Goal: Transaction & Acquisition: Purchase product/service

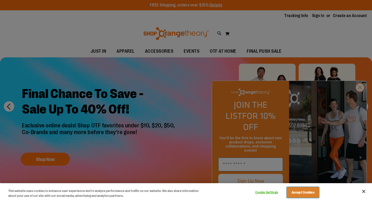
click at [305, 192] on button "Accept Cookies" at bounding box center [302, 192] width 32 height 11
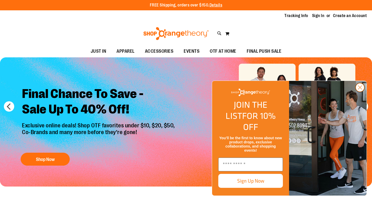
click at [361, 92] on circle "Close dialog" at bounding box center [359, 87] width 9 height 9
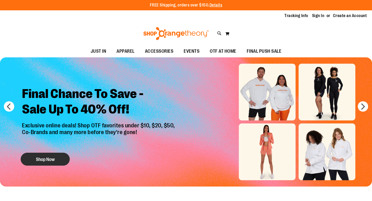
click at [55, 160] on button "Shop Now" at bounding box center [45, 159] width 49 height 13
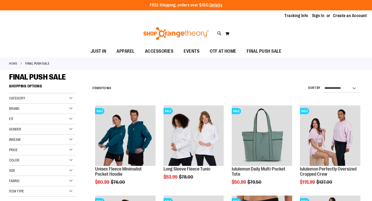
click at [48, 98] on div "Category" at bounding box center [42, 98] width 67 height 10
click at [92, 78] on div "FINAL PUSH SALE" at bounding box center [186, 76] width 354 height 9
click at [45, 158] on div "Gender" at bounding box center [42, 160] width 67 height 10
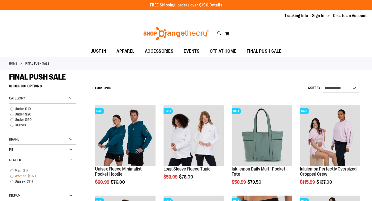
click at [12, 176] on link "Women 102 items" at bounding box center [40, 175] width 64 height 5
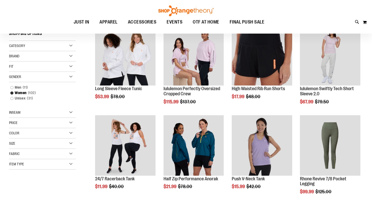
scroll to position [82, 0]
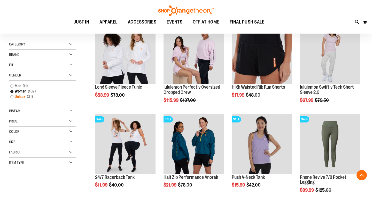
click at [11, 96] on link "Unisex 31 items" at bounding box center [40, 96] width 64 height 5
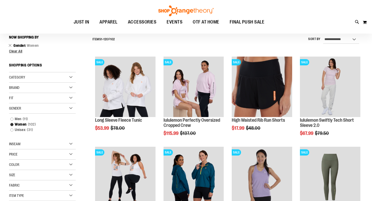
scroll to position [48, 0]
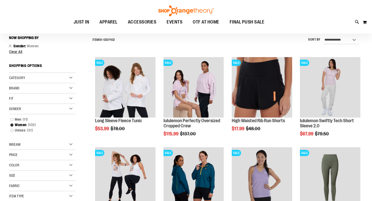
click at [26, 173] on div "Size" at bounding box center [42, 175] width 67 height 10
click at [32, 190] on div "M" at bounding box center [32, 189] width 8 height 8
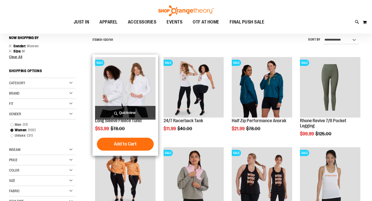
click at [131, 97] on img "product" at bounding box center [125, 87] width 60 height 60
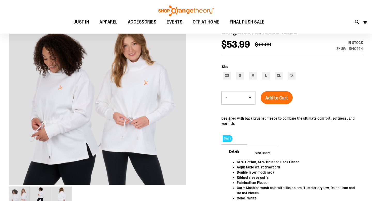
scroll to position [69, 0]
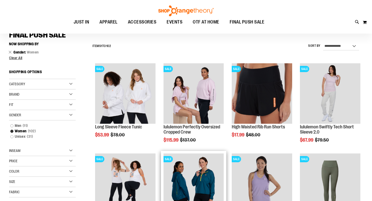
scroll to position [42, 0]
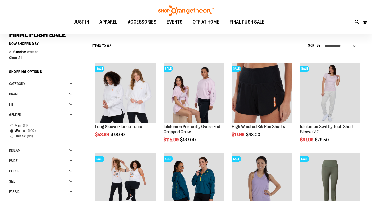
click at [25, 180] on div "Size" at bounding box center [42, 181] width 67 height 10
click at [34, 195] on div "M" at bounding box center [32, 194] width 8 height 8
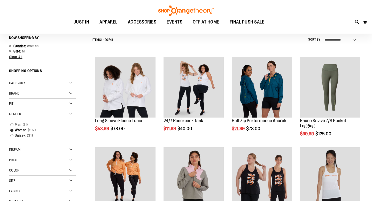
scroll to position [48, 0]
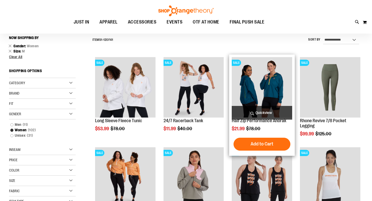
click at [261, 91] on img "product" at bounding box center [262, 87] width 60 height 60
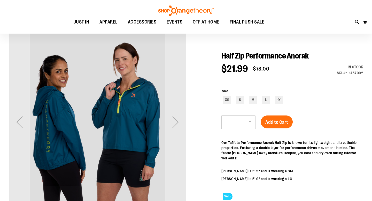
scroll to position [42, 0]
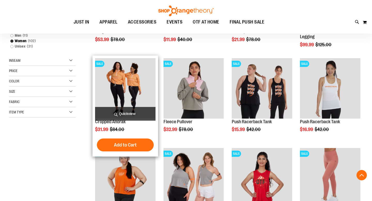
scroll to position [80, 0]
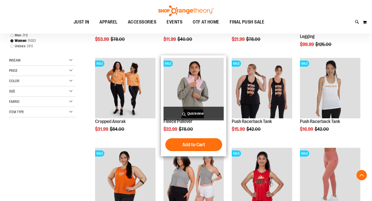
click at [192, 90] on img "product" at bounding box center [193, 88] width 60 height 60
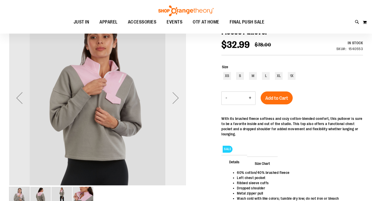
scroll to position [72, 0]
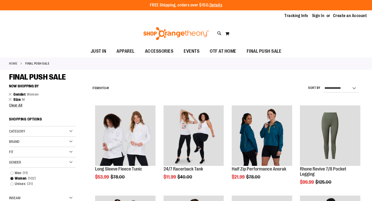
scroll to position [138, 0]
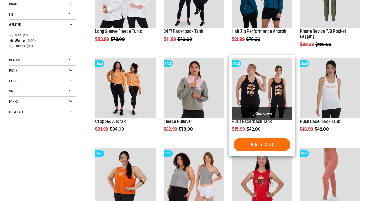
click at [268, 92] on img "product" at bounding box center [262, 88] width 60 height 60
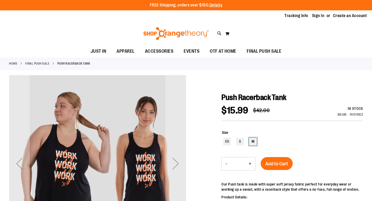
click at [255, 139] on div "M" at bounding box center [253, 142] width 8 height 8
type input "***"
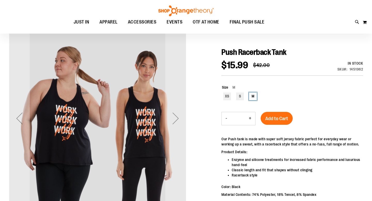
scroll to position [46, 0]
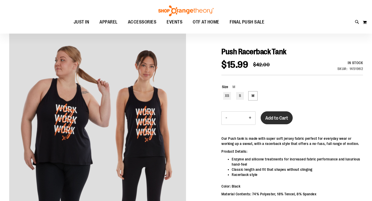
click at [278, 116] on span "Add to Cart" at bounding box center [276, 118] width 23 height 6
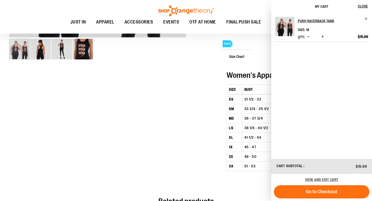
scroll to position [205, 0]
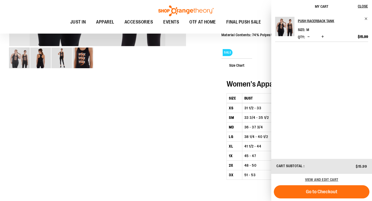
click at [43, 63] on img "image 2 of 4" at bounding box center [40, 57] width 21 height 21
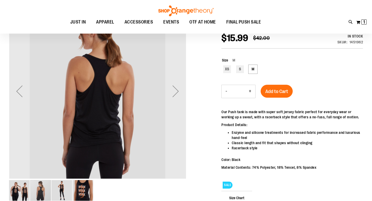
scroll to position [71, 0]
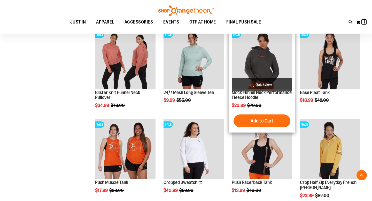
scroll to position [351, 0]
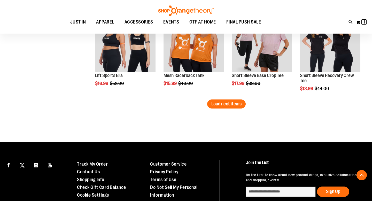
scroll to position [813, 0]
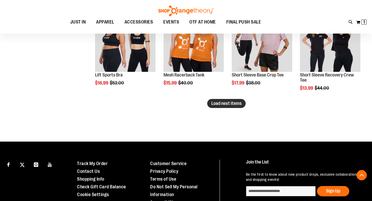
click at [220, 104] on span "Load next items" at bounding box center [226, 103] width 30 height 5
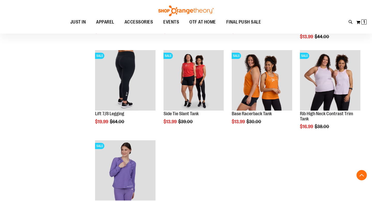
scroll to position [861, 0]
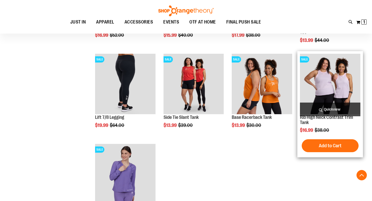
click at [320, 86] on img "product" at bounding box center [330, 84] width 60 height 60
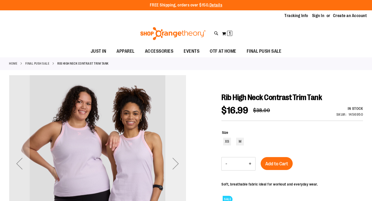
click at [175, 166] on div "Next" at bounding box center [175, 163] width 21 height 21
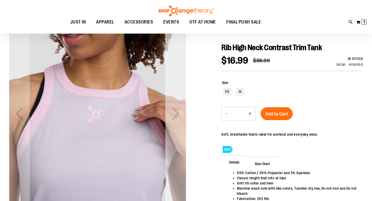
scroll to position [49, 0]
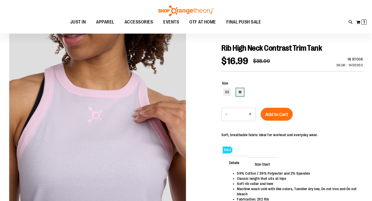
click at [239, 93] on div "M" at bounding box center [240, 92] width 8 height 8
type input "***"
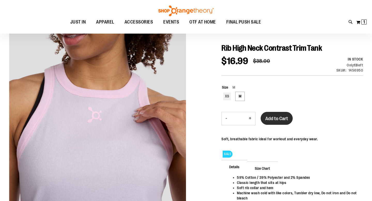
click at [282, 117] on span "Add to Cart" at bounding box center [276, 119] width 23 height 6
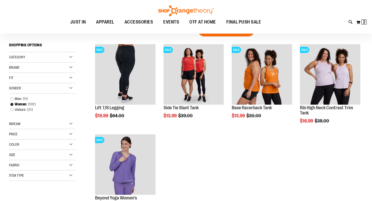
scroll to position [16, 0]
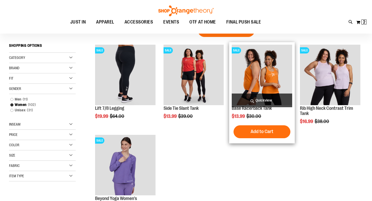
click at [257, 78] on img "product" at bounding box center [262, 75] width 60 height 60
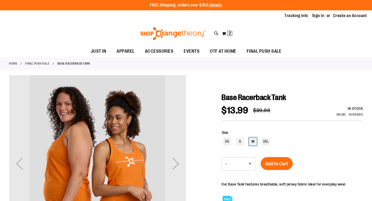
click at [253, 140] on div "M" at bounding box center [253, 142] width 8 height 8
type input "***"
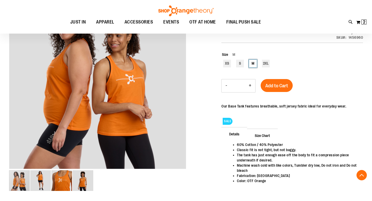
scroll to position [82, 0]
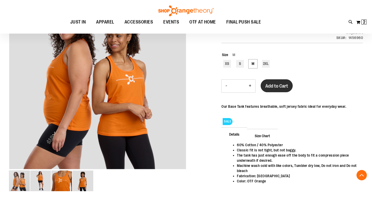
click at [279, 83] on span "Add to Cart" at bounding box center [276, 86] width 23 height 6
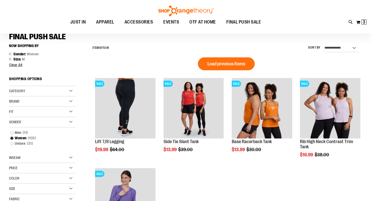
scroll to position [36, 0]
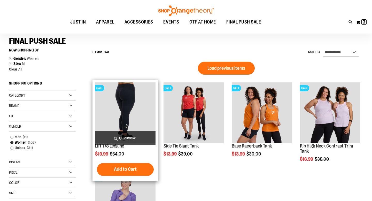
click at [133, 101] on img "product" at bounding box center [125, 112] width 60 height 60
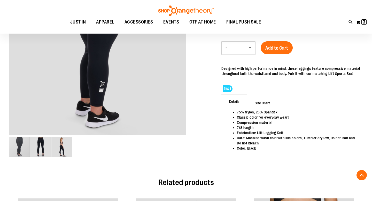
scroll to position [115, 0]
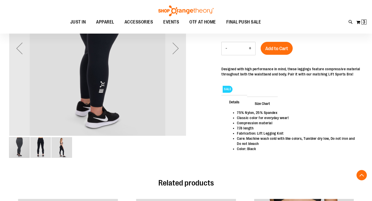
click at [63, 149] on img "image 3 of 3" at bounding box center [61, 147] width 21 height 21
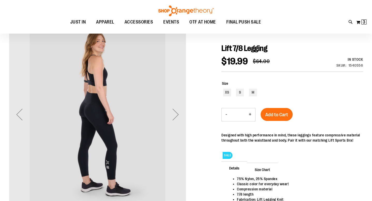
scroll to position [49, 0]
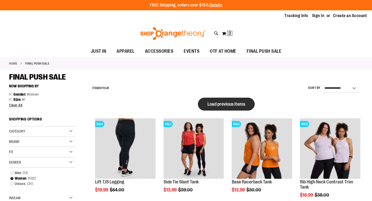
click at [218, 103] on span "Load previous items" at bounding box center [226, 103] width 38 height 5
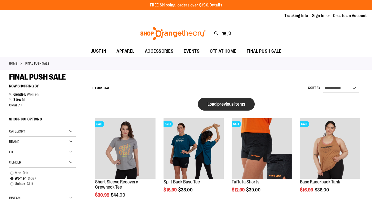
click at [225, 105] on span "Load previous items" at bounding box center [226, 103] width 38 height 5
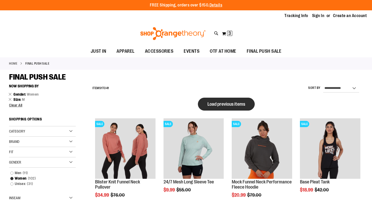
click at [219, 107] on button "Load previous items" at bounding box center [226, 104] width 57 height 13
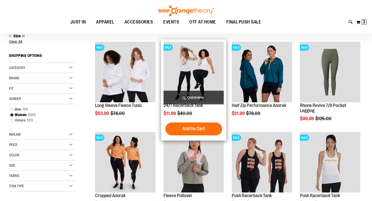
scroll to position [59, 0]
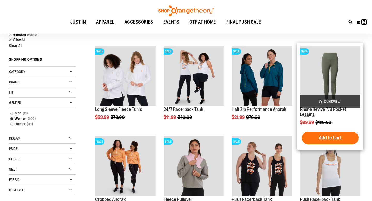
click at [336, 73] on img "product" at bounding box center [330, 76] width 60 height 60
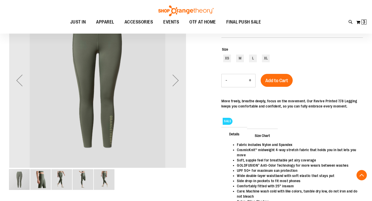
scroll to position [84, 0]
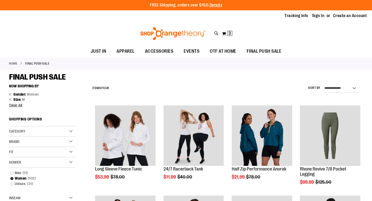
scroll to position [60, 0]
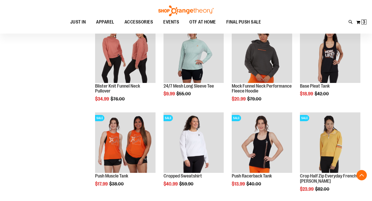
scroll to position [354, 0]
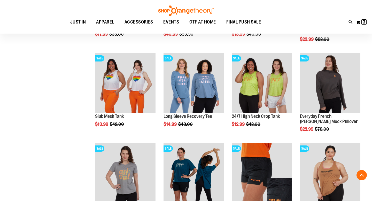
scroll to position [501, 0]
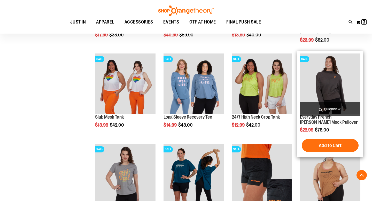
click at [326, 85] on img "product" at bounding box center [330, 83] width 60 height 60
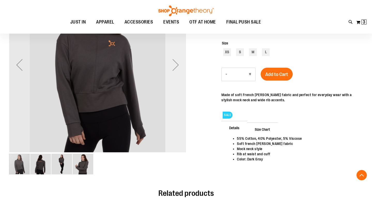
scroll to position [83, 0]
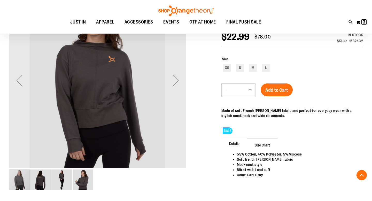
click at [41, 178] on img "image 2 of 4" at bounding box center [40, 179] width 21 height 21
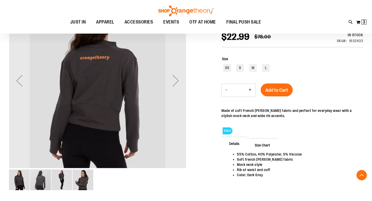
click at [57, 177] on img "image 3 of 4" at bounding box center [61, 179] width 21 height 21
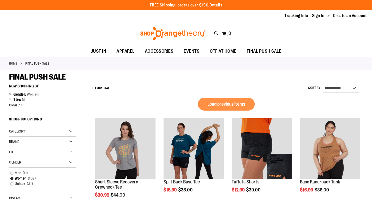
scroll to position [320, 0]
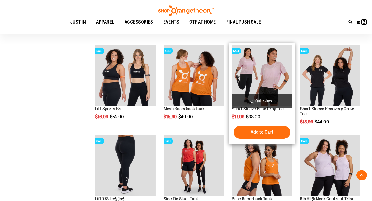
scroll to position [253, 0]
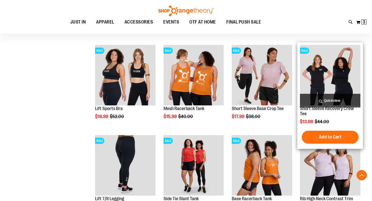
click at [320, 80] on img "product" at bounding box center [330, 75] width 60 height 60
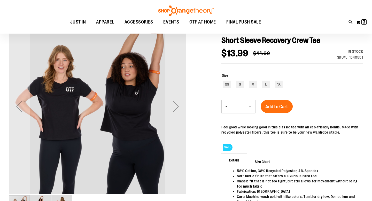
scroll to position [58, 0]
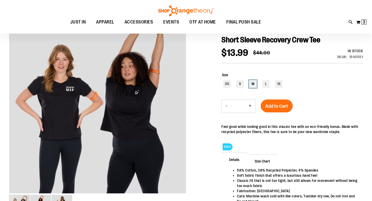
click at [254, 85] on div "M" at bounding box center [253, 84] width 8 height 8
type input "***"
click at [283, 105] on span "Add to Cart" at bounding box center [276, 106] width 23 height 6
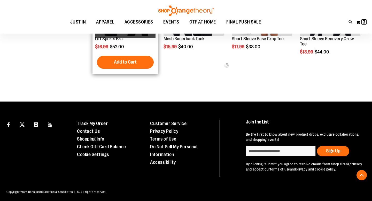
scroll to position [196, 0]
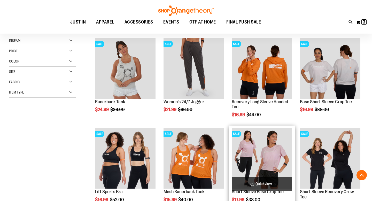
scroll to position [100, 0]
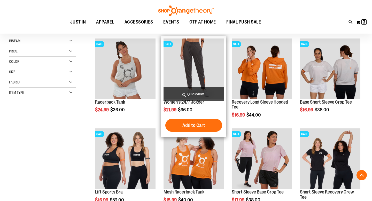
click at [192, 63] on img "product" at bounding box center [193, 68] width 60 height 60
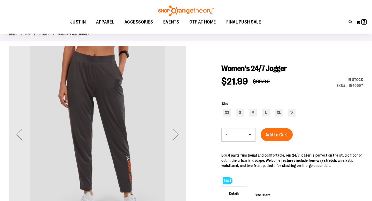
scroll to position [28, 0]
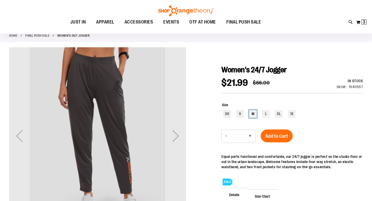
click at [252, 115] on div "M" at bounding box center [253, 114] width 8 height 8
type input "***"
click at [280, 137] on span "Add to Cart" at bounding box center [276, 136] width 23 height 6
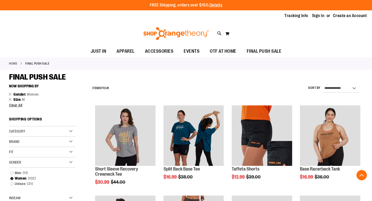
scroll to position [187, 0]
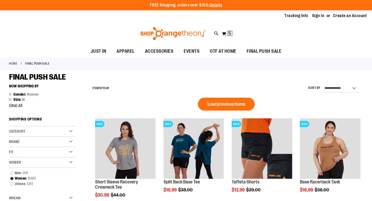
click at [14, 63] on link "Home" at bounding box center [13, 63] width 8 height 5
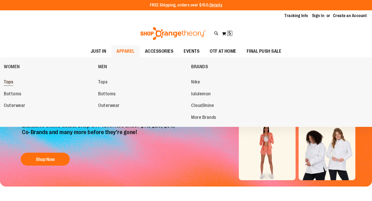
click at [11, 82] on span "Tops" at bounding box center [8, 82] width 9 height 6
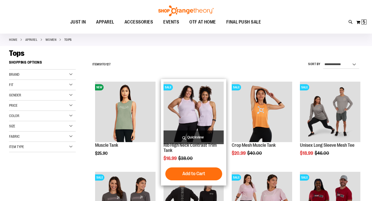
scroll to position [25, 0]
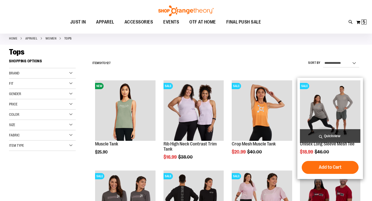
click at [318, 114] on img "product" at bounding box center [330, 110] width 60 height 60
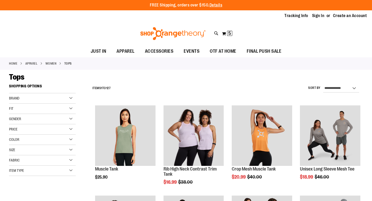
scroll to position [25, 0]
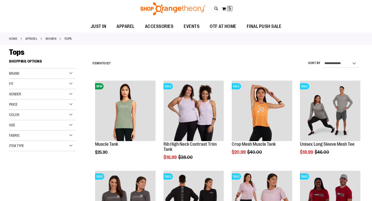
click at [26, 125] on div "Size" at bounding box center [42, 125] width 67 height 10
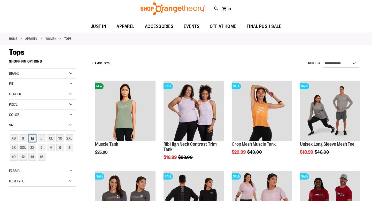
click at [32, 140] on div "M" at bounding box center [32, 138] width 8 height 8
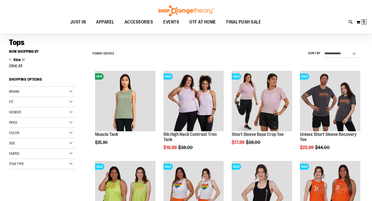
scroll to position [32, 0]
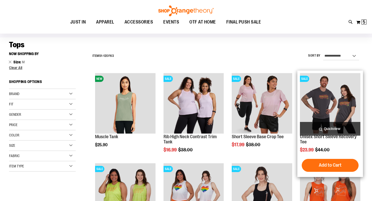
click at [323, 105] on img "product" at bounding box center [330, 103] width 60 height 60
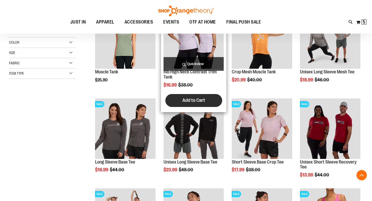
scroll to position [98, 0]
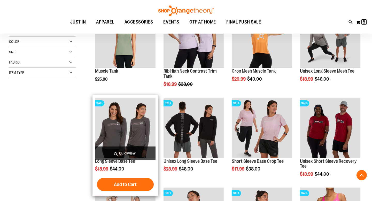
click at [119, 127] on img "product" at bounding box center [125, 128] width 60 height 60
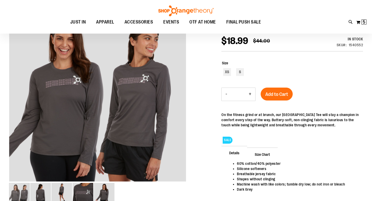
scroll to position [75, 0]
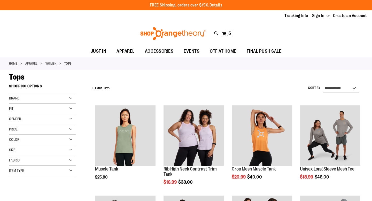
scroll to position [98, 0]
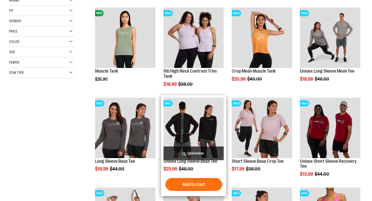
click at [192, 124] on img "product" at bounding box center [193, 128] width 60 height 60
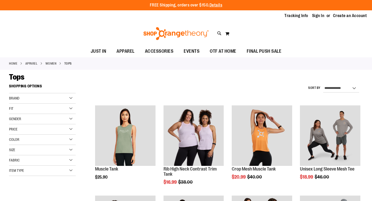
scroll to position [98, 0]
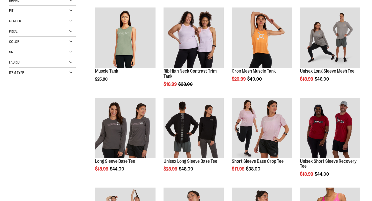
click at [28, 50] on div "Size" at bounding box center [42, 52] width 67 height 10
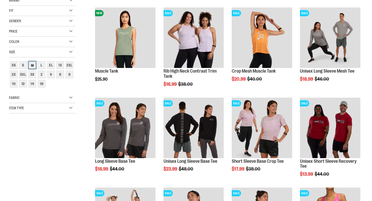
click at [33, 65] on div "M" at bounding box center [32, 65] width 8 height 8
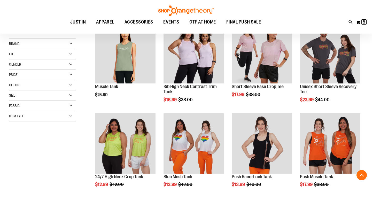
scroll to position [82, 0]
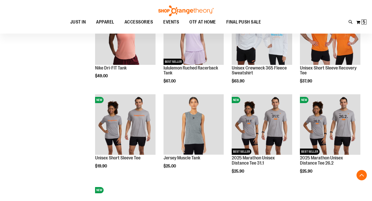
scroll to position [372, 0]
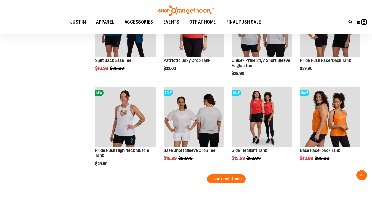
scroll to position [739, 0]
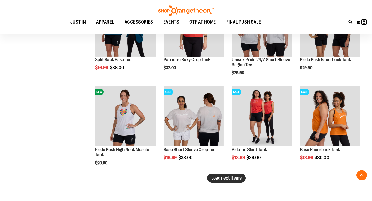
click at [226, 180] on span "Load next items" at bounding box center [226, 177] width 30 height 5
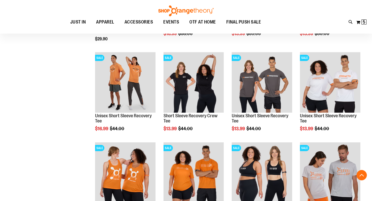
scroll to position [863, 0]
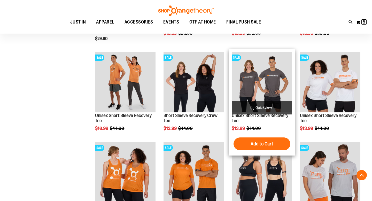
click at [261, 84] on img "product" at bounding box center [262, 82] width 60 height 60
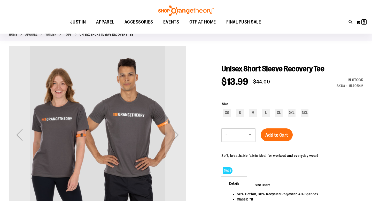
scroll to position [31, 0]
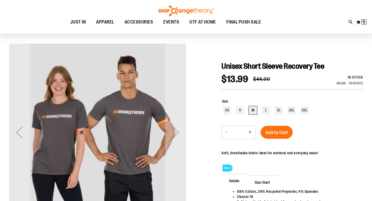
click at [251, 111] on div "M" at bounding box center [253, 110] width 8 height 8
type input "***"
click at [275, 128] on button "Add to Cart" at bounding box center [276, 132] width 32 height 13
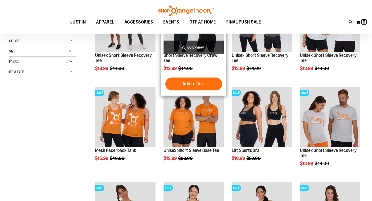
scroll to position [72, 0]
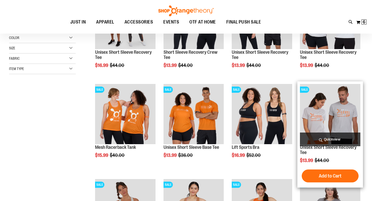
click at [325, 120] on img "product" at bounding box center [330, 114] width 60 height 60
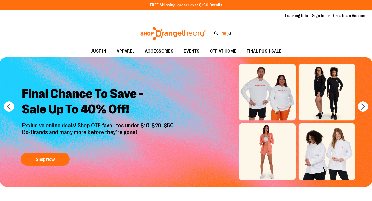
click at [229, 33] on span "6" at bounding box center [229, 33] width 3 height 5
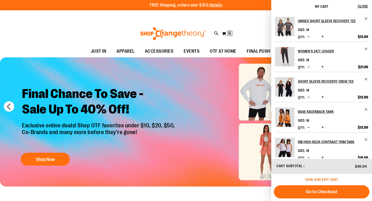
click at [320, 179] on span "View and edit cart" at bounding box center [321, 179] width 33 height 4
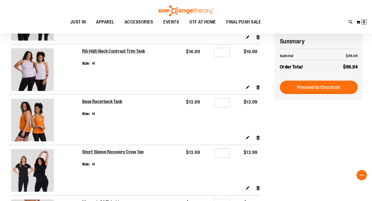
scroll to position [95, 0]
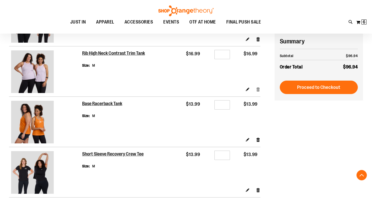
click at [257, 89] on link "Remove item" at bounding box center [258, 88] width 4 height 5
click at [37, 118] on img at bounding box center [32, 122] width 43 height 43
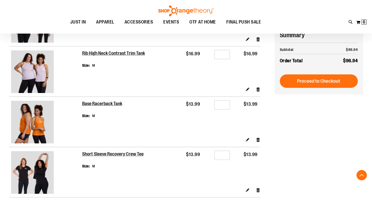
scroll to position [63, 0]
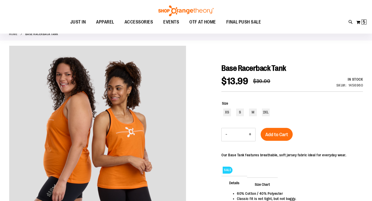
scroll to position [63, 0]
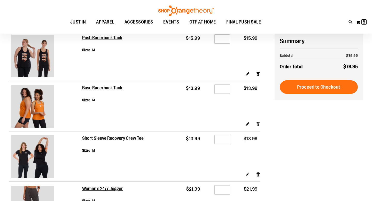
scroll to position [3, 0]
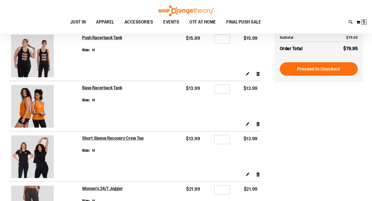
click at [44, 58] on img at bounding box center [32, 56] width 43 height 43
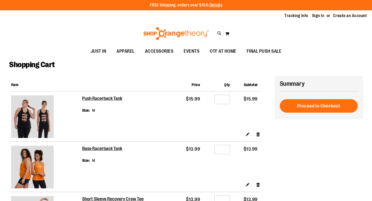
scroll to position [61, 0]
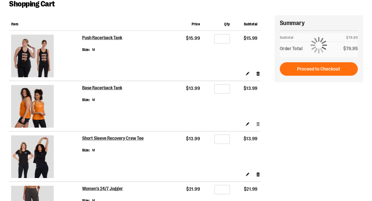
click at [257, 124] on link "Remove item" at bounding box center [258, 123] width 4 height 5
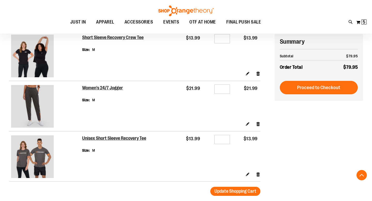
scroll to position [162, 0]
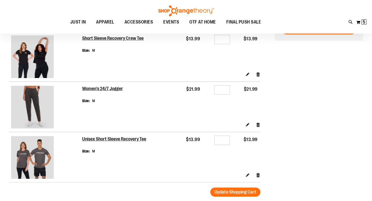
scroll to position [53, 0]
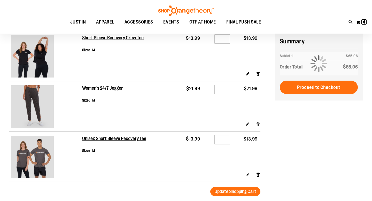
click at [22, 155] on img at bounding box center [32, 157] width 43 height 43
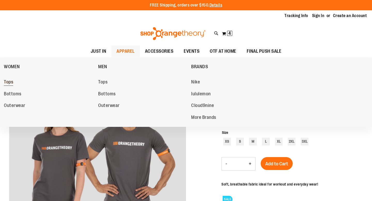
click at [9, 83] on span "Tops" at bounding box center [8, 82] width 9 height 6
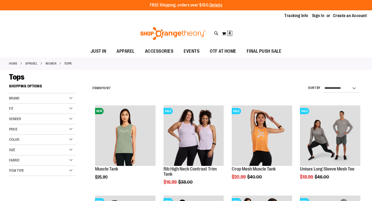
click at [26, 110] on div "Fit" at bounding box center [42, 108] width 67 height 10
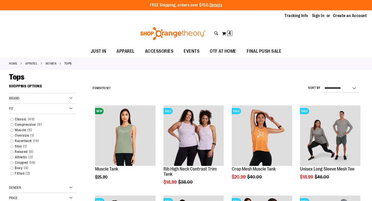
click at [79, 81] on div "Tops" at bounding box center [186, 76] width 354 height 9
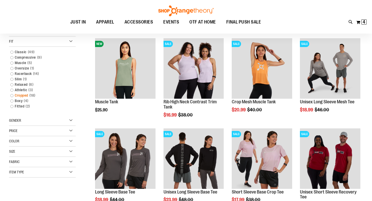
scroll to position [68, 0]
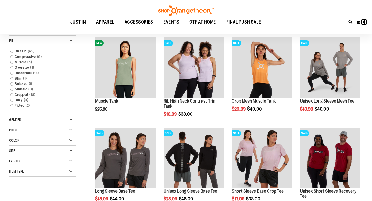
click at [19, 169] on span "Item Type" at bounding box center [16, 171] width 15 height 4
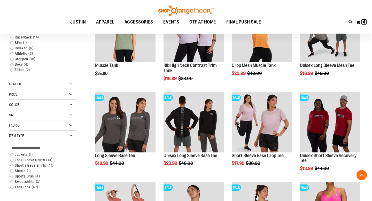
scroll to position [107, 0]
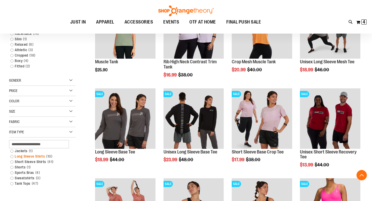
click at [13, 155] on link "Long Sleeve Shirts 10 items" at bounding box center [40, 156] width 64 height 5
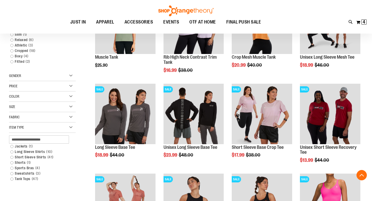
scroll to position [112, 0]
click at [12, 151] on link "Long Sleeve Shirts 10 items" at bounding box center [40, 151] width 64 height 5
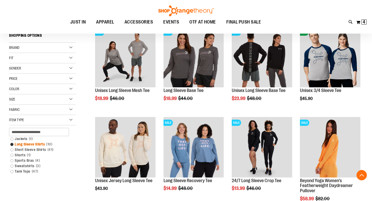
scroll to position [78, 0]
click at [12, 148] on link "Short Sleeve Shirts 41 items" at bounding box center [40, 149] width 64 height 5
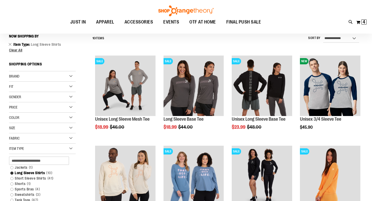
scroll to position [48, 0]
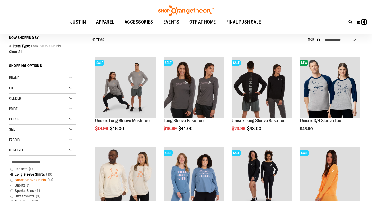
click at [12, 179] on link "Short Sleeve Shirts 41 items" at bounding box center [40, 179] width 64 height 5
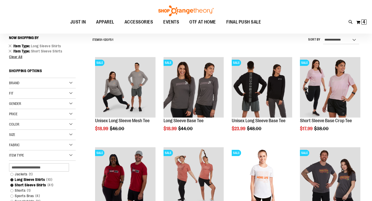
click at [24, 132] on div "Size" at bounding box center [42, 135] width 67 height 10
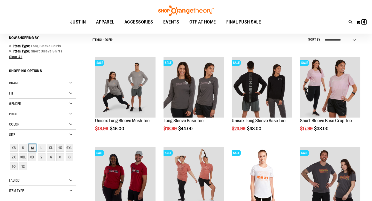
click at [35, 149] on div "M" at bounding box center [32, 148] width 8 height 8
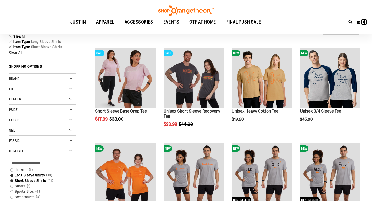
scroll to position [65, 0]
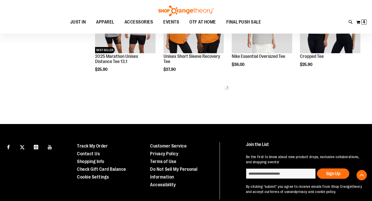
scroll to position [308, 0]
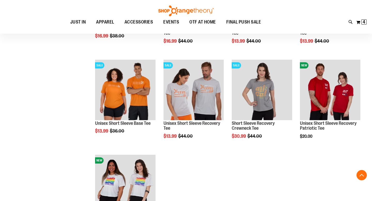
scroll to position [519, 0]
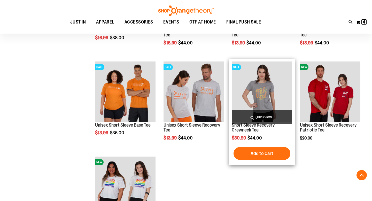
click at [260, 80] on img "product" at bounding box center [262, 91] width 60 height 60
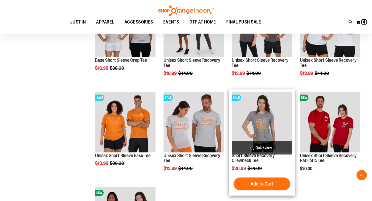
scroll to position [463, 0]
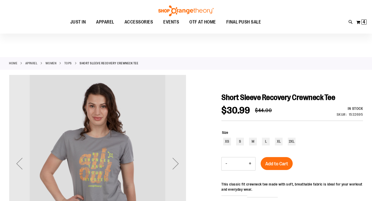
scroll to position [8, 0]
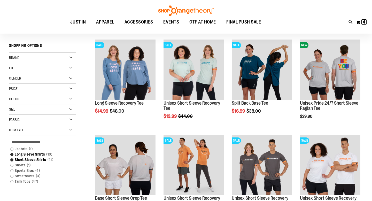
scroll to position [21, 0]
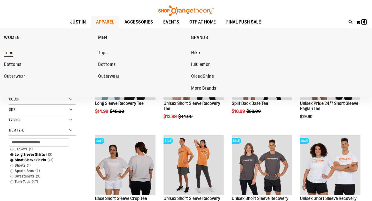
click at [7, 50] on span "Tops" at bounding box center [8, 53] width 9 height 6
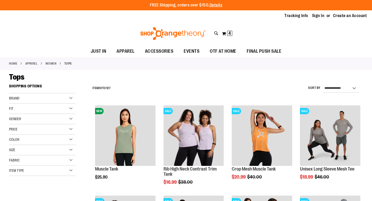
click at [31, 171] on div "Item Type" at bounding box center [42, 170] width 67 height 10
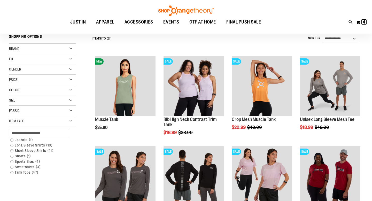
scroll to position [51, 0]
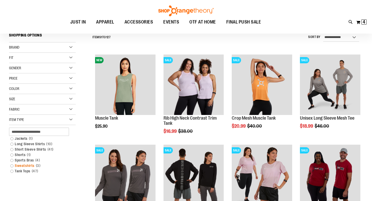
click at [12, 166] on link "Sweatshirts 3 items" at bounding box center [40, 165] width 64 height 5
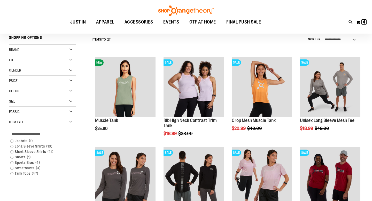
scroll to position [48, 0]
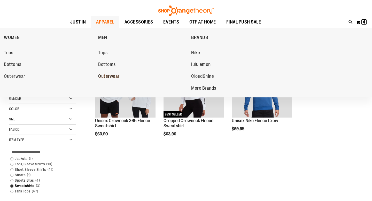
click at [115, 76] on span "Outerwear" at bounding box center [108, 77] width 21 height 6
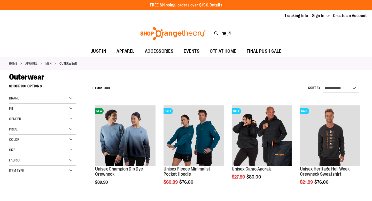
click at [32, 170] on div "Item Type" at bounding box center [42, 170] width 67 height 10
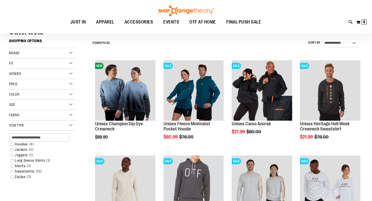
scroll to position [47, 0]
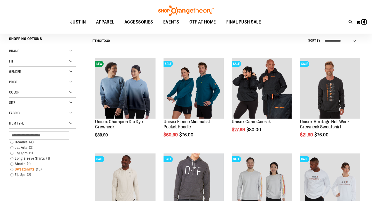
click at [12, 169] on link "Sweatshirts 15 items" at bounding box center [40, 168] width 64 height 5
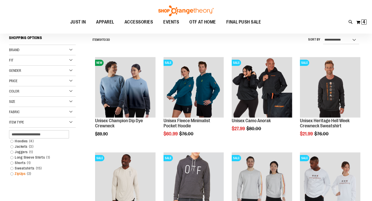
scroll to position [48, 0]
click at [13, 140] on link "Hoodies 4 items" at bounding box center [40, 140] width 64 height 5
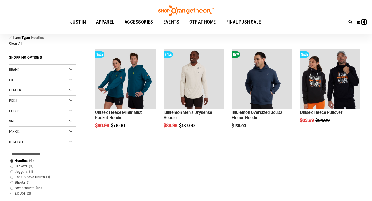
scroll to position [55, 0]
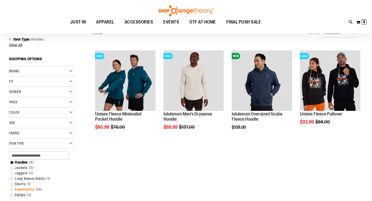
click at [11, 189] on link "Sweatshirts 15 items" at bounding box center [40, 189] width 64 height 5
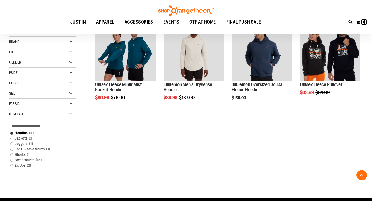
scroll to position [85, 0]
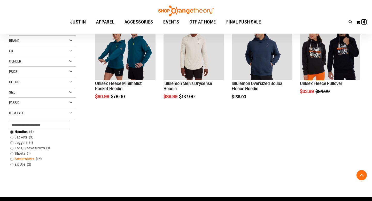
click at [12, 159] on link "Sweatshirts 15 items" at bounding box center [40, 158] width 64 height 5
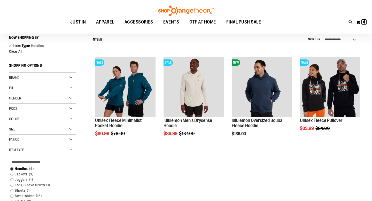
scroll to position [48, 0]
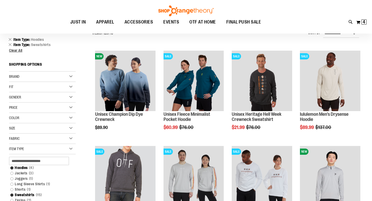
scroll to position [55, 0]
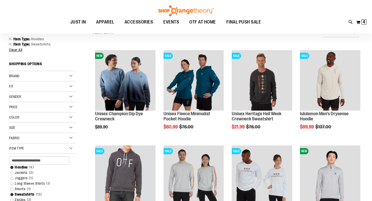
click at [45, 97] on div "Gender" at bounding box center [42, 97] width 67 height 10
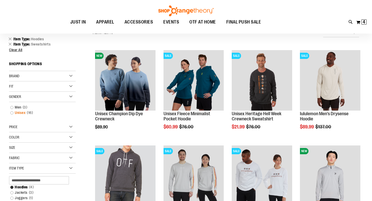
click at [11, 112] on link "Unisex 16 items" at bounding box center [40, 112] width 64 height 5
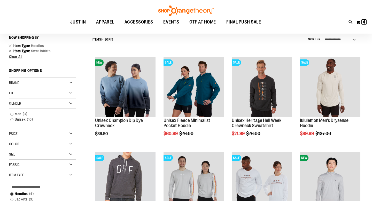
scroll to position [48, 0]
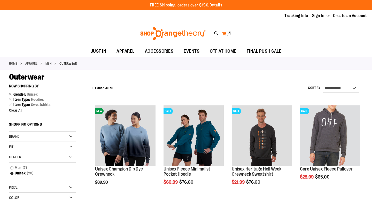
click at [230, 35] on span "4" at bounding box center [229, 33] width 3 height 5
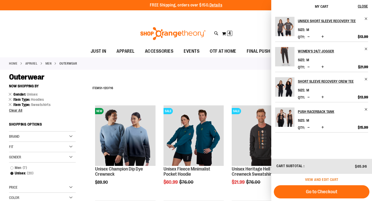
click at [321, 179] on span "View and edit cart" at bounding box center [321, 179] width 33 height 4
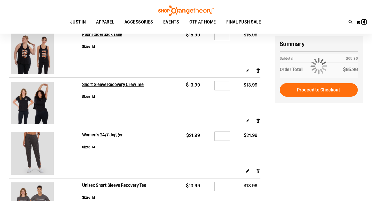
scroll to position [67, 0]
